Goal: Task Accomplishment & Management: Complete application form

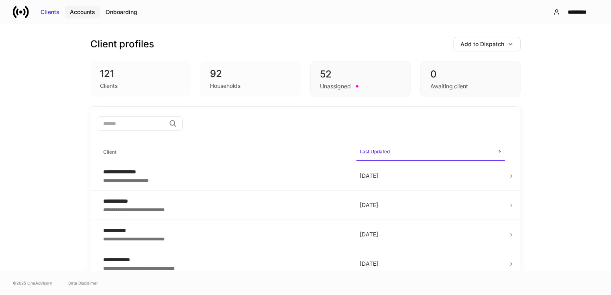
click at [85, 15] on div "Accounts" at bounding box center [82, 12] width 25 height 8
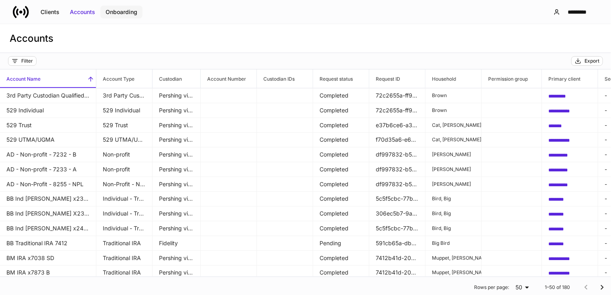
click at [119, 17] on button "Onboarding" at bounding box center [121, 12] width 42 height 13
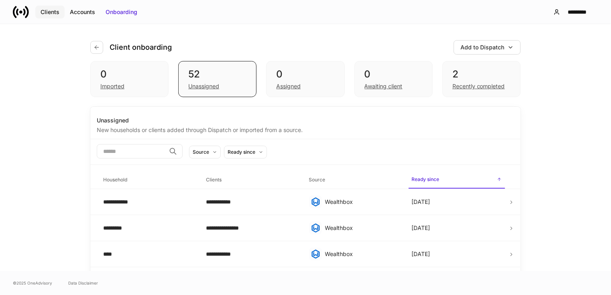
click at [50, 17] on button "Clients" at bounding box center [49, 12] width 29 height 13
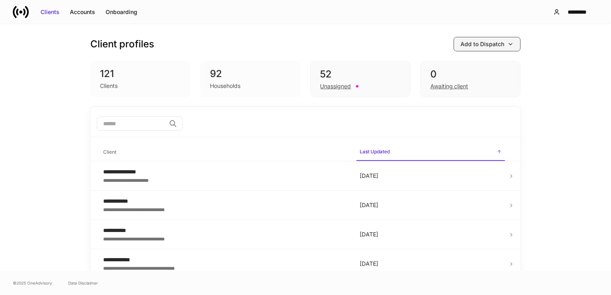
click at [482, 44] on div "Add to Dispatch" at bounding box center [483, 44] width 44 height 8
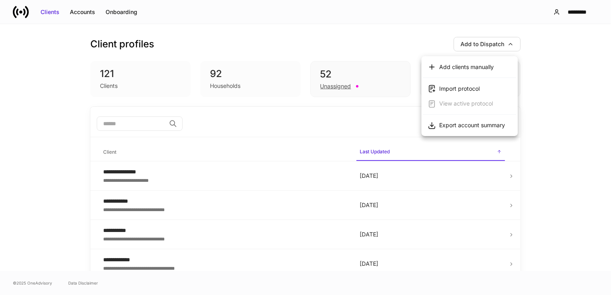
click at [345, 45] on div at bounding box center [305, 147] width 611 height 295
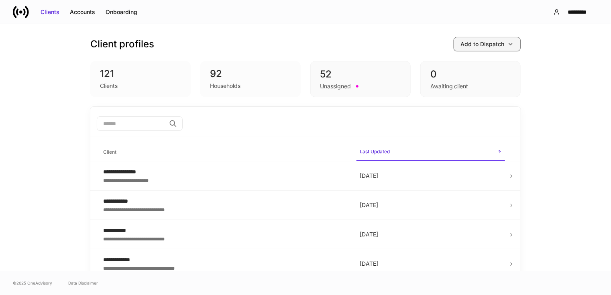
click at [466, 46] on div "Add to Dispatch" at bounding box center [483, 44] width 44 height 8
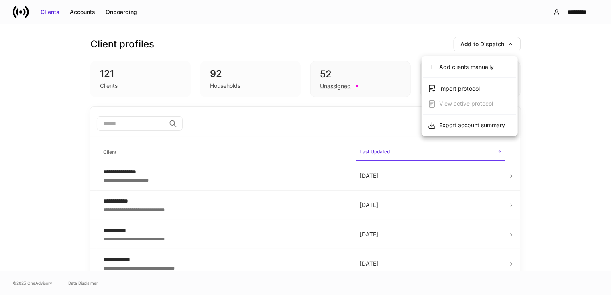
click at [451, 63] on div "Add clients manually" at bounding box center [466, 67] width 55 height 8
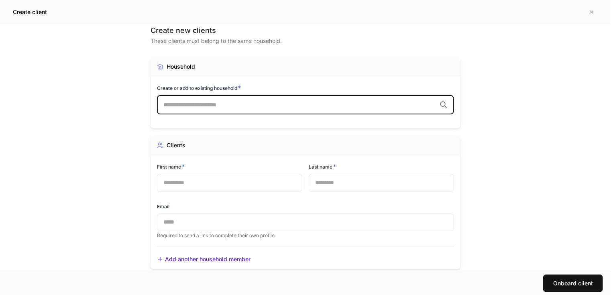
scroll to position [29, 0]
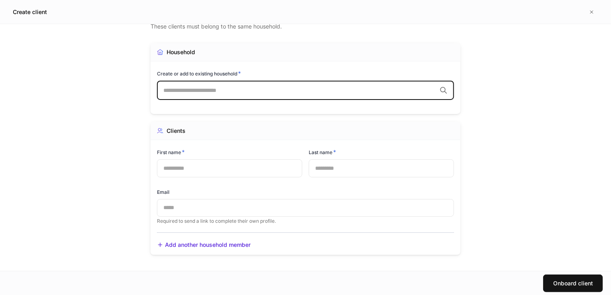
click at [190, 94] on input "text" at bounding box center [299, 90] width 273 height 8
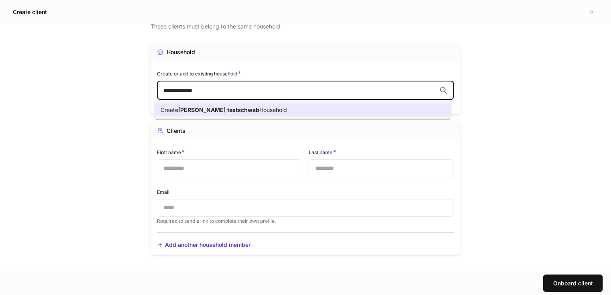
click at [259, 110] on span "Household" at bounding box center [273, 109] width 28 height 7
type input "**********"
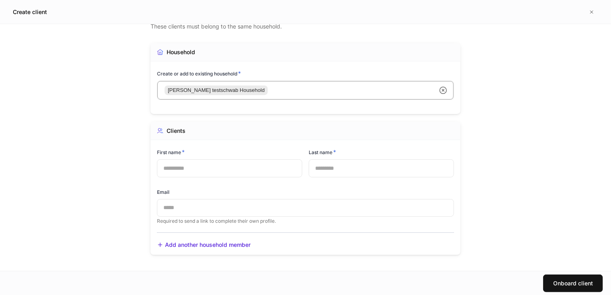
click at [196, 161] on input "text" at bounding box center [229, 168] width 145 height 18
click at [192, 168] on input "text" at bounding box center [229, 168] width 145 height 18
type input "****"
type input "******"
click at [197, 209] on input "text" at bounding box center [305, 208] width 297 height 18
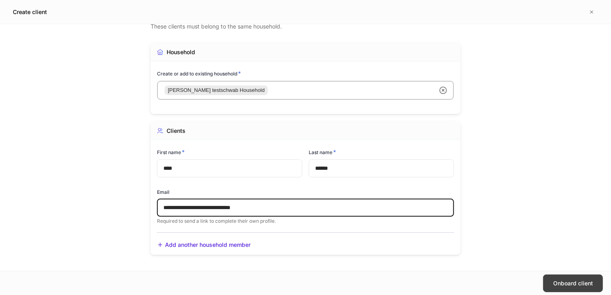
type input "**********"
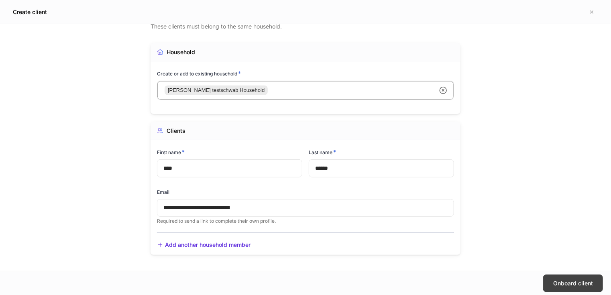
click at [553, 280] on button "Onboard client" at bounding box center [573, 284] width 60 height 18
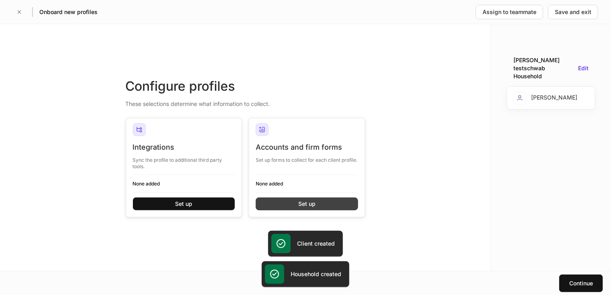
click at [298, 201] on div "Set up" at bounding box center [306, 204] width 17 height 8
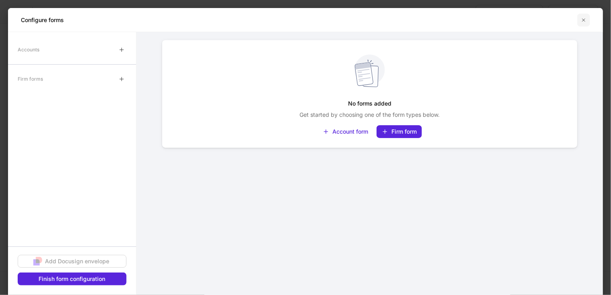
click at [583, 18] on icon "button" at bounding box center [584, 19] width 3 height 3
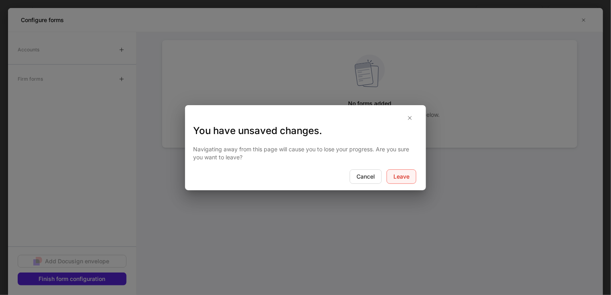
click at [402, 178] on div "Leave" at bounding box center [402, 177] width 16 height 8
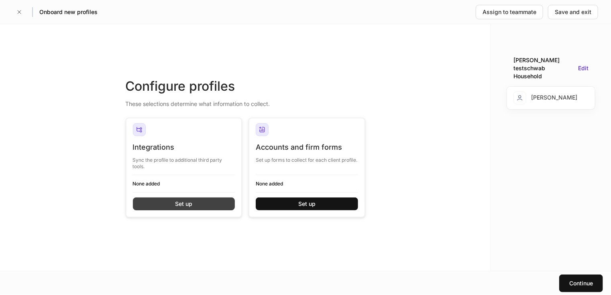
click at [183, 206] on div "Set up" at bounding box center [183, 204] width 17 height 8
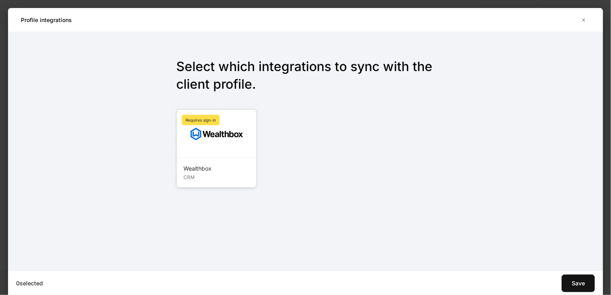
click at [207, 154] on div at bounding box center [216, 134] width 79 height 48
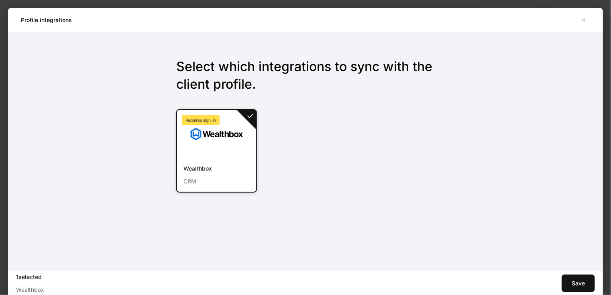
click at [201, 174] on div "CRM" at bounding box center [217, 179] width 66 height 13
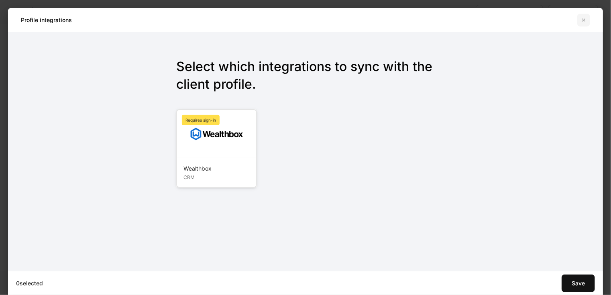
click at [586, 19] on icon "button" at bounding box center [584, 20] width 6 height 6
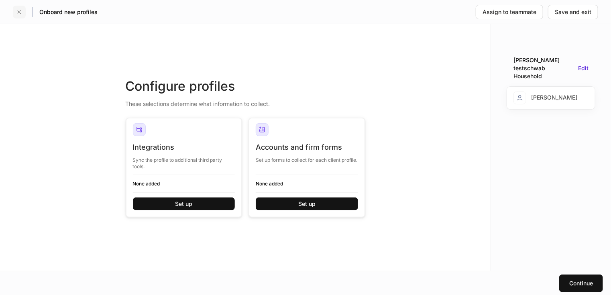
click at [15, 12] on button "button" at bounding box center [19, 12] width 13 height 13
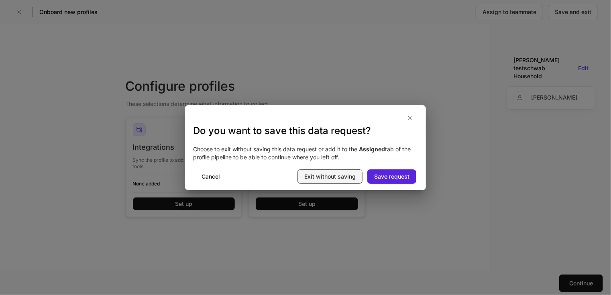
click at [342, 181] on button "Exit without saving" at bounding box center [330, 176] width 65 height 14
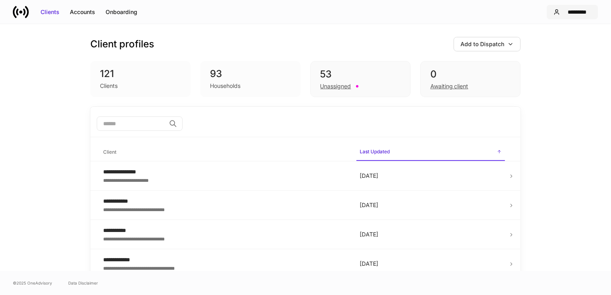
click at [574, 8] on div "*********" at bounding box center [578, 12] width 28 height 8
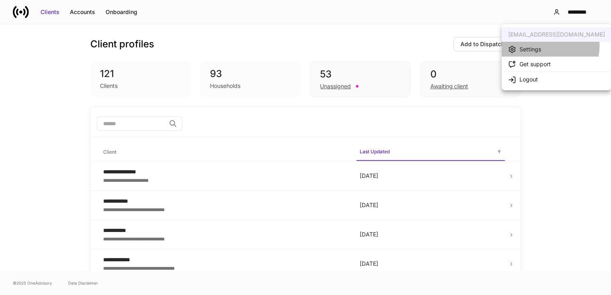
click at [548, 46] on li "Settings" at bounding box center [557, 49] width 110 height 15
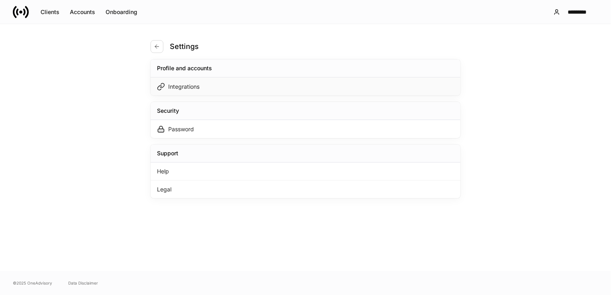
click at [197, 87] on div "Integrations" at bounding box center [183, 87] width 31 height 8
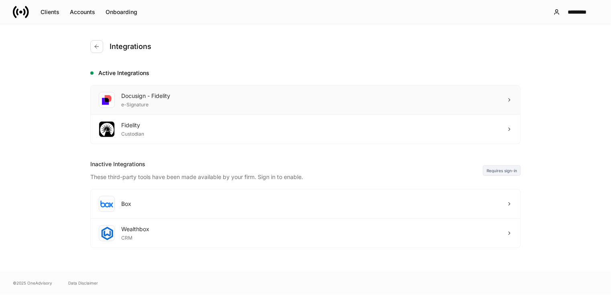
click at [250, 106] on div "Docusign - Fidelity e-Signature" at bounding box center [306, 100] width 430 height 29
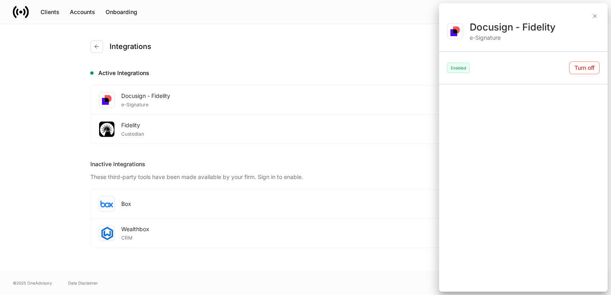
click at [329, 52] on div at bounding box center [305, 147] width 611 height 295
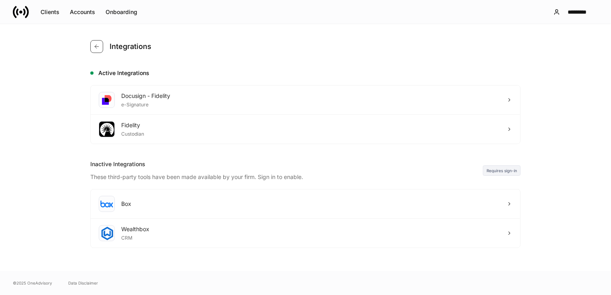
click at [99, 47] on icon "button" at bounding box center [97, 46] width 6 height 6
